Goal: Find specific page/section: Find specific page/section

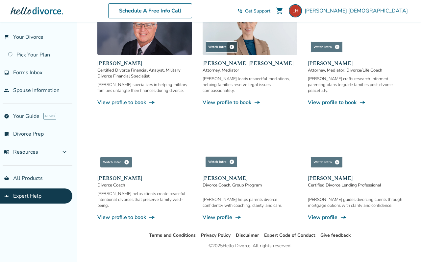
scroll to position [347, 0]
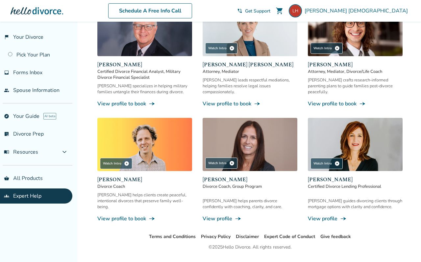
click at [308, 146] on img at bounding box center [355, 144] width 95 height 53
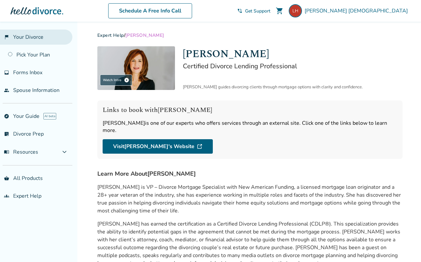
click at [36, 39] on link "flag_2 Your Divorce" at bounding box center [36, 37] width 72 height 15
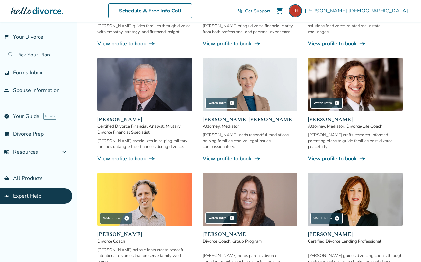
scroll to position [290, 0]
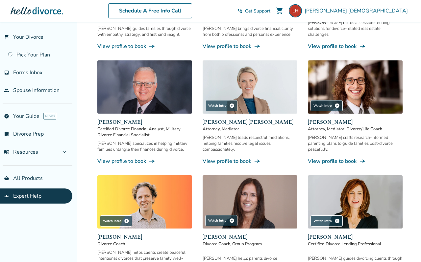
click at [221, 158] on link "View profile to book line_end_arrow_notch" at bounding box center [250, 161] width 95 height 7
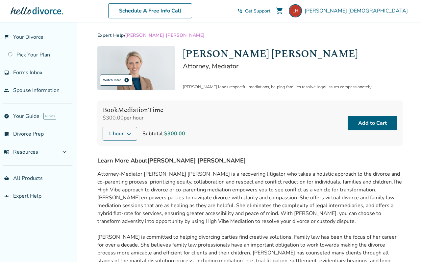
click at [127, 79] on span "play_circle" at bounding box center [126, 80] width 5 height 5
